Goal: Task Accomplishment & Management: Manage account settings

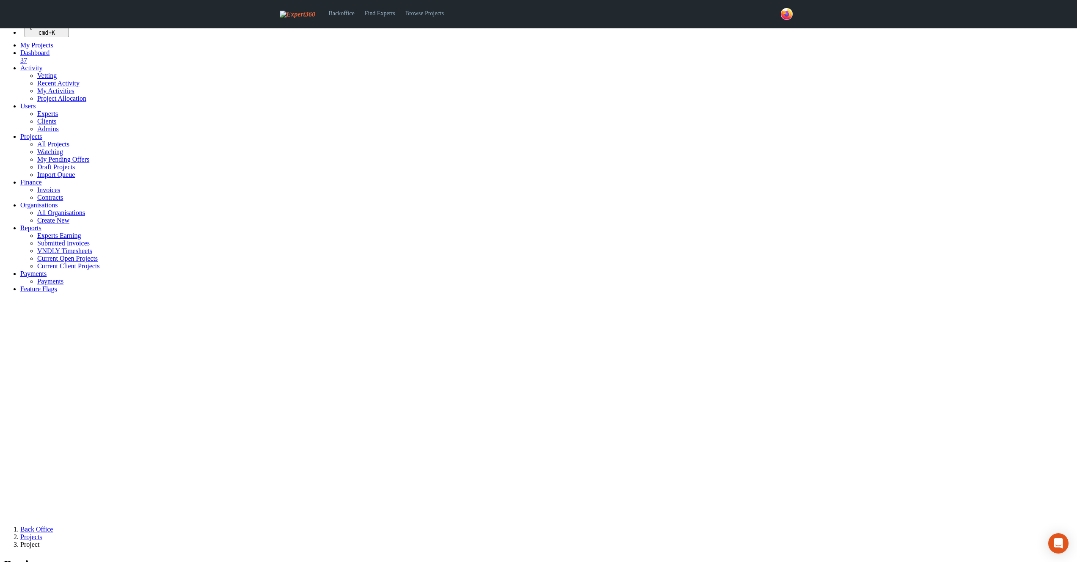
select select
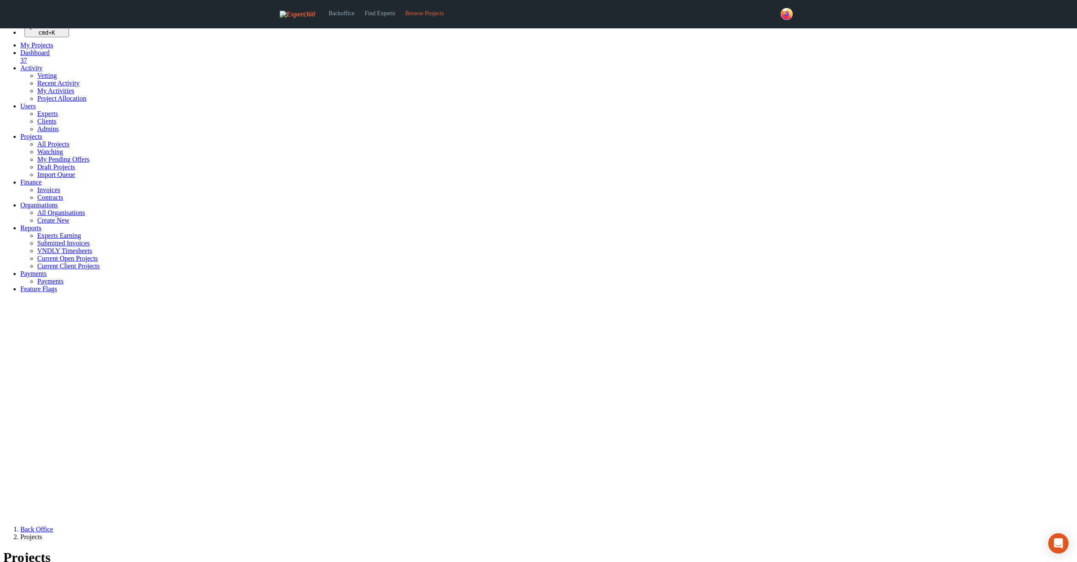
select select "***"
select select
